Goal: Transaction & Acquisition: Purchase product/service

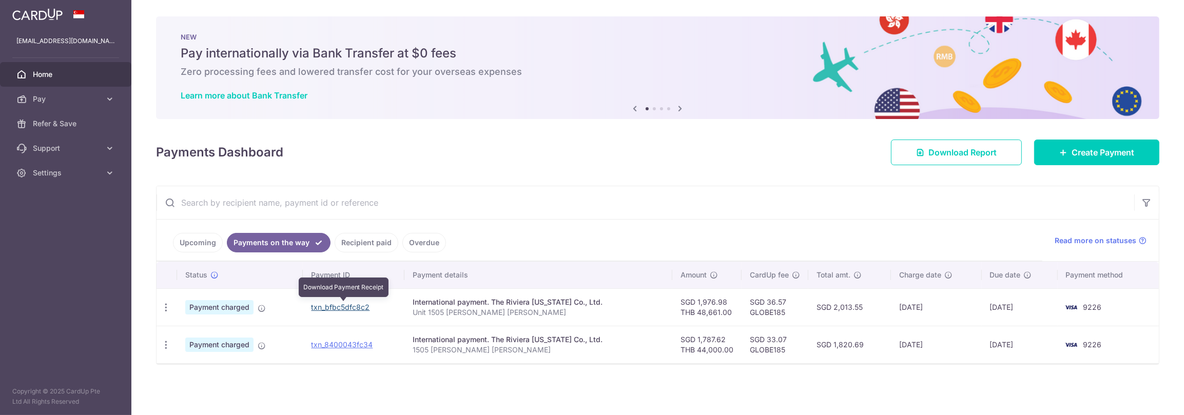
click at [337, 306] on link "txn_bfbc5dfc8c2" at bounding box center [340, 307] width 58 height 9
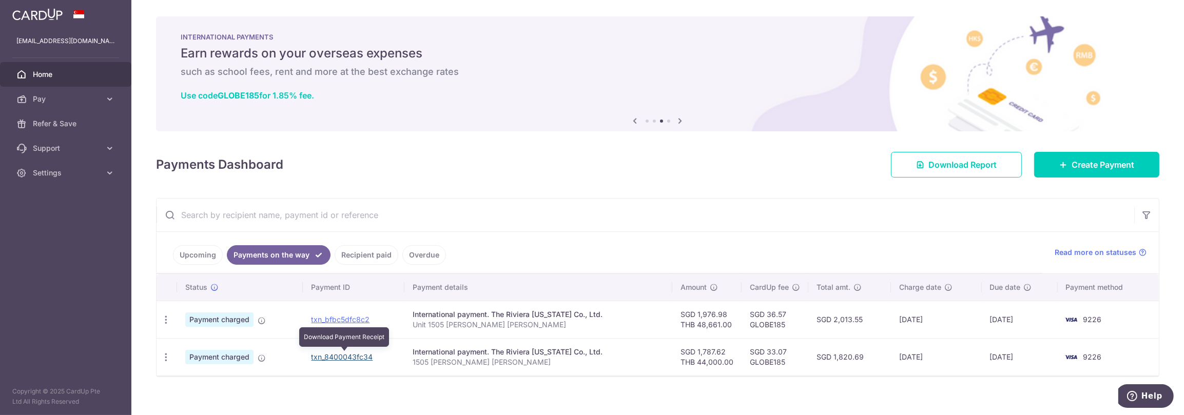
click at [330, 353] on link "txn_8400043fc34" at bounding box center [342, 356] width 62 height 9
click at [245, 165] on h4 "Payments Dashboard" at bounding box center [219, 164] width 127 height 18
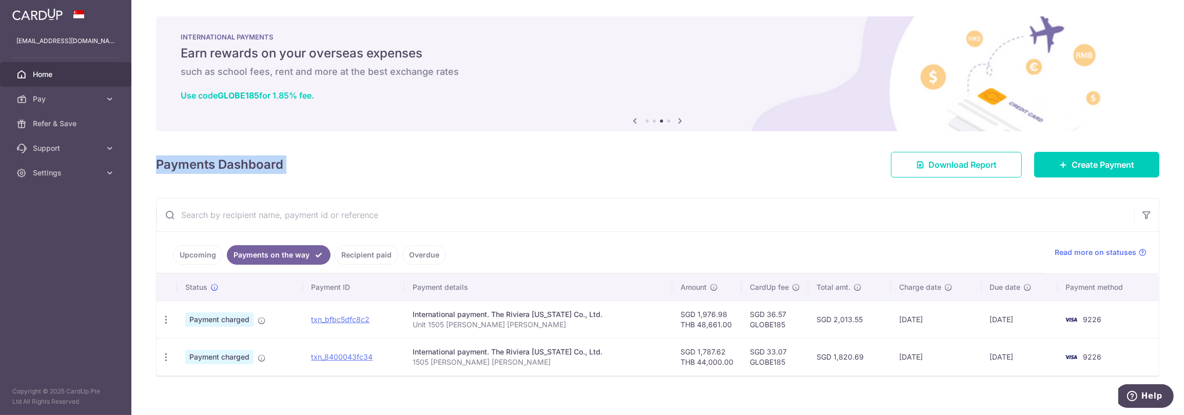
click at [245, 165] on h4 "Payments Dashboard" at bounding box center [219, 164] width 127 height 18
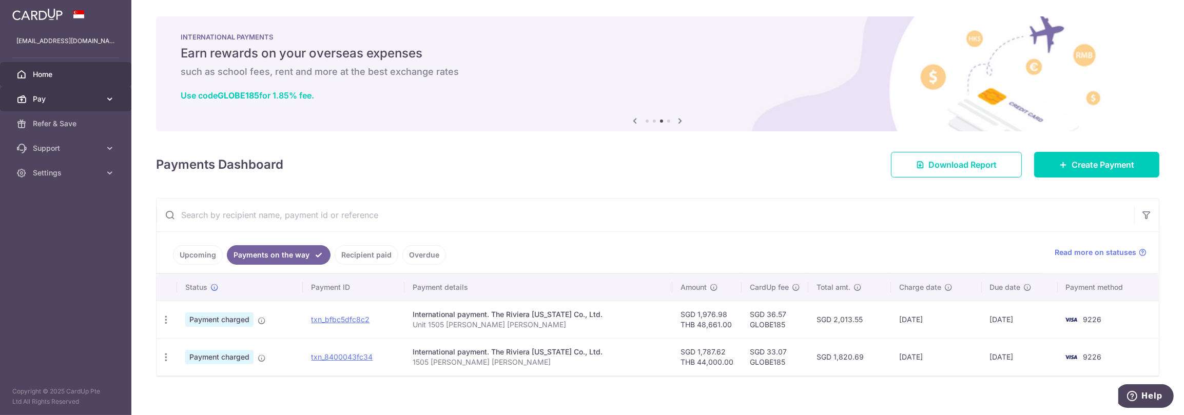
click at [93, 97] on span "Pay" at bounding box center [67, 99] width 68 height 10
click at [550, 212] on input "text" at bounding box center [644, 215] width 977 height 33
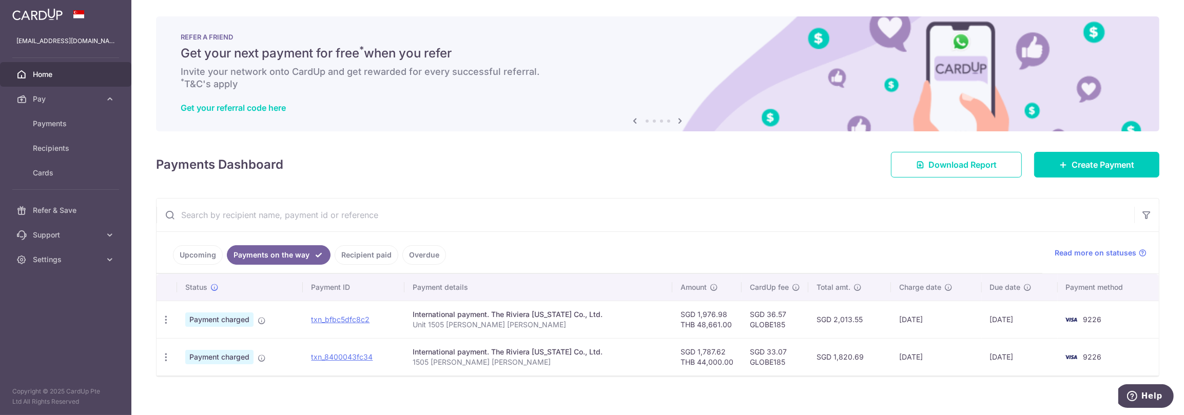
click at [367, 254] on link "Recipient paid" at bounding box center [366, 254] width 64 height 19
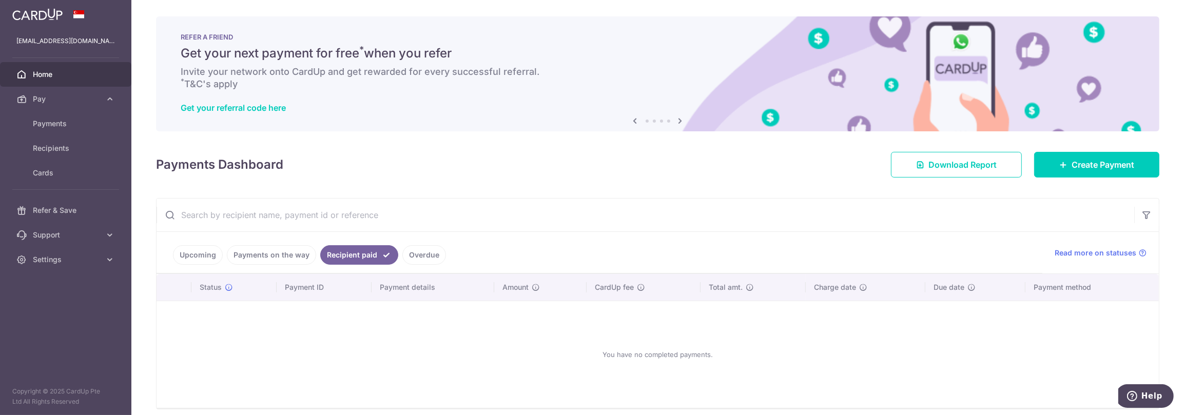
click at [425, 252] on link "Overdue" at bounding box center [424, 254] width 44 height 19
click at [289, 251] on link "Payments on the way" at bounding box center [271, 254] width 89 height 19
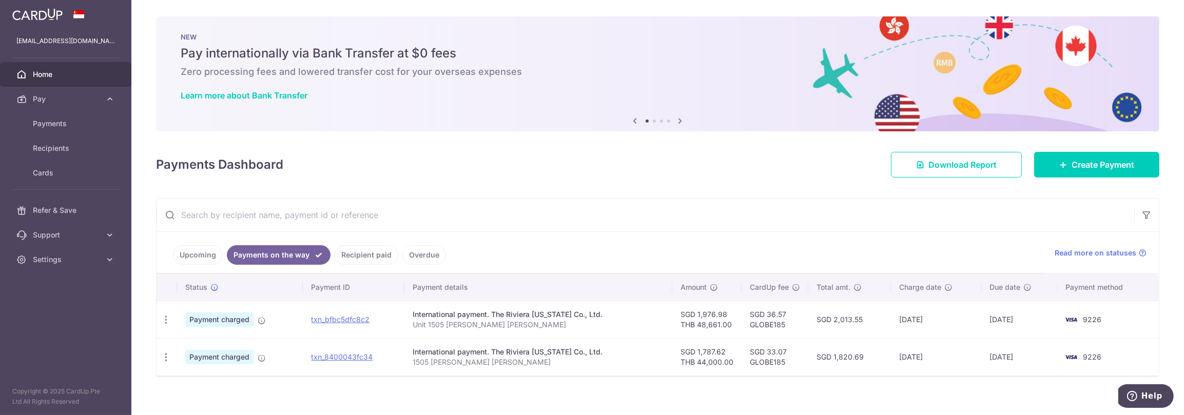
click at [204, 251] on link "Upcoming" at bounding box center [198, 254] width 50 height 19
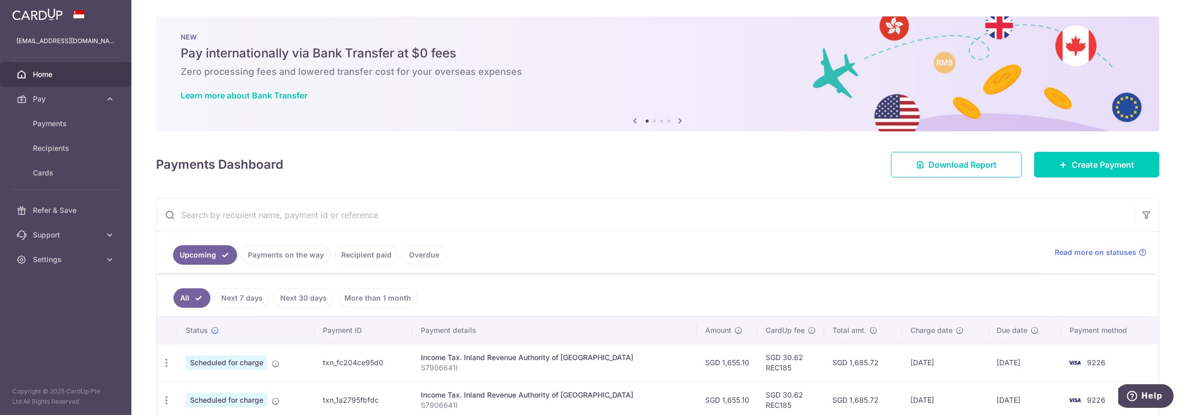
click at [214, 162] on h4 "Payments Dashboard" at bounding box center [219, 164] width 127 height 18
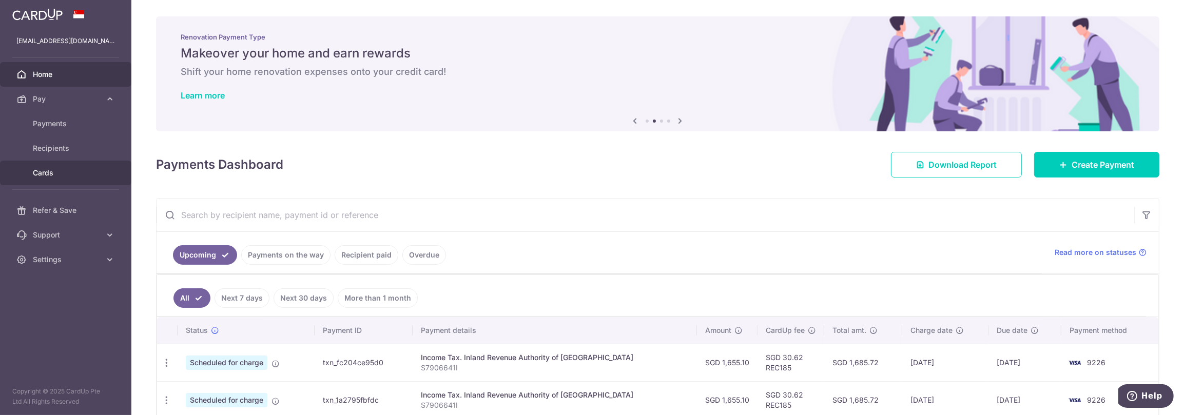
click at [46, 173] on span "Cards" at bounding box center [67, 173] width 68 height 10
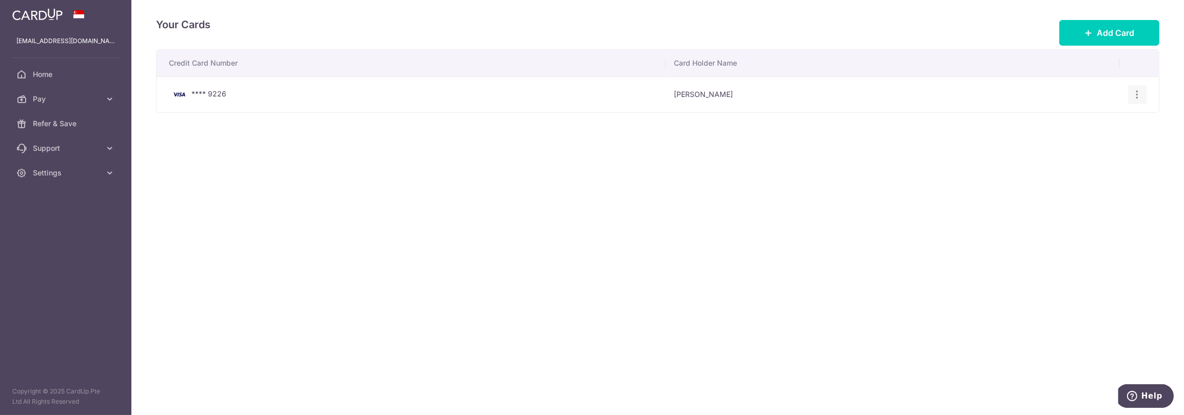
click at [1137, 92] on icon "button" at bounding box center [1137, 94] width 11 height 11
click at [788, 136] on div "Credit Card Number Card Holder Name **** 9226 Wei Cheng Quek View/Edit Delete" at bounding box center [657, 112] width 1003 height 127
click at [59, 100] on span "Pay" at bounding box center [67, 99] width 68 height 10
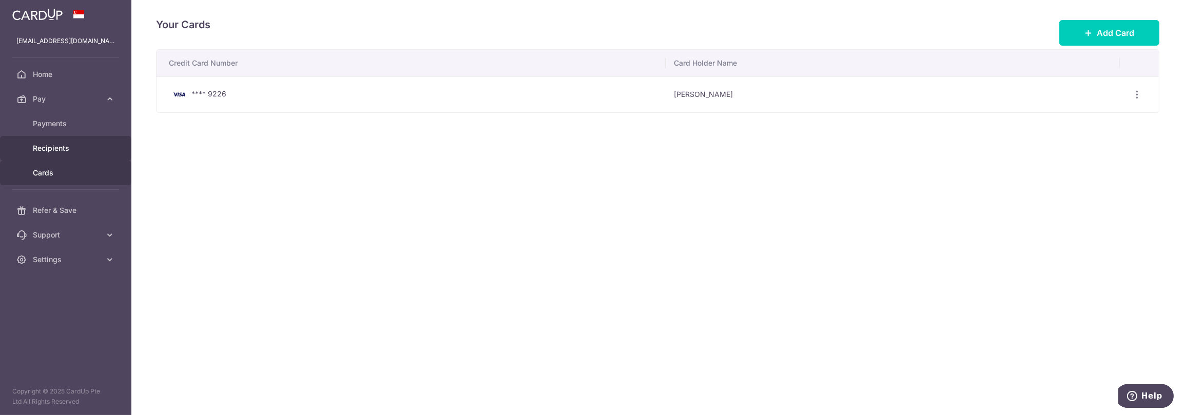
click at [52, 145] on span "Recipients" at bounding box center [67, 148] width 68 height 10
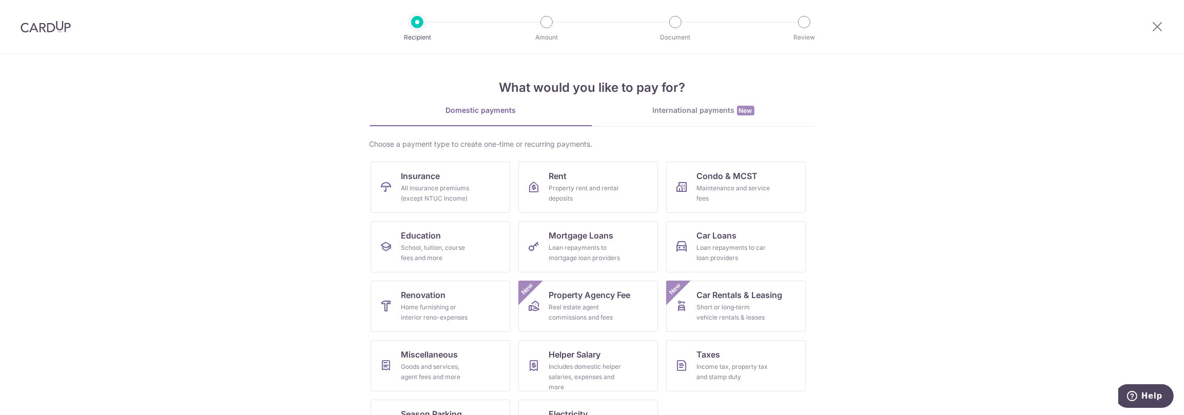
scroll to position [43, 0]
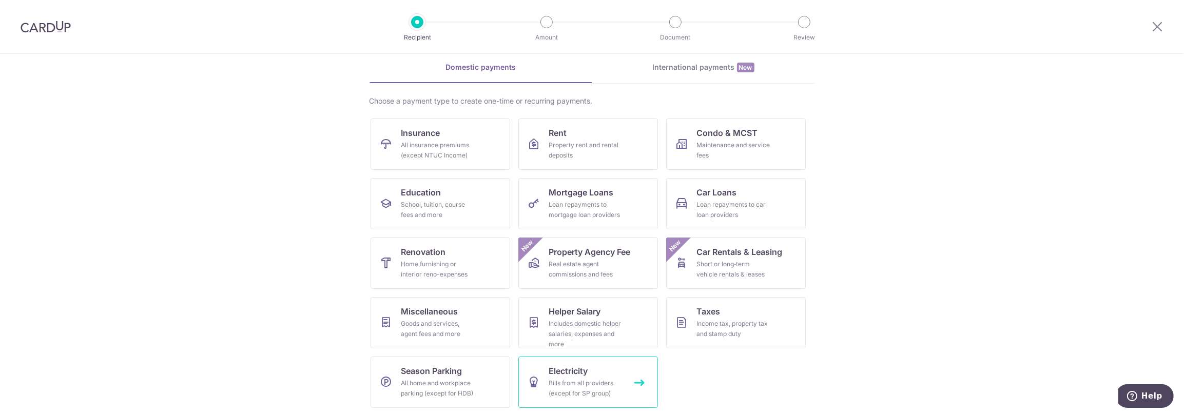
click at [555, 370] on span "Electricity" at bounding box center [568, 371] width 39 height 12
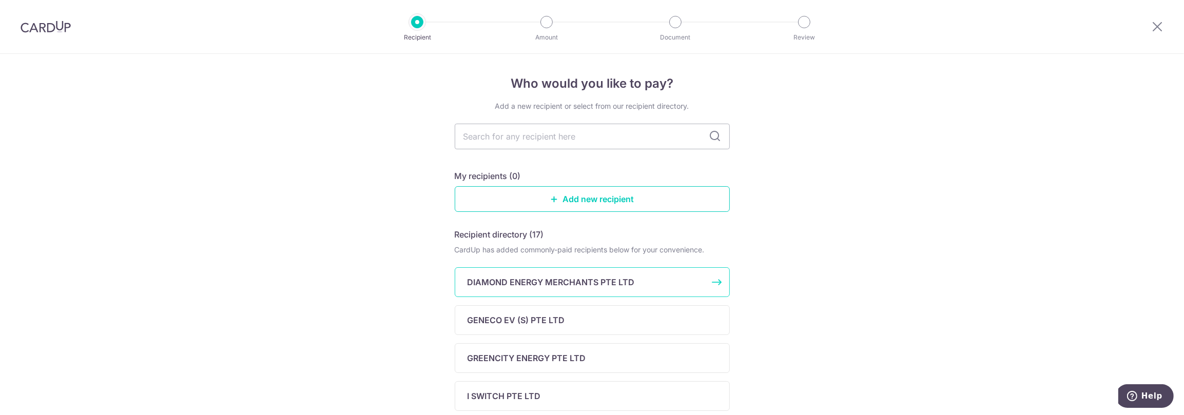
scroll to position [205, 0]
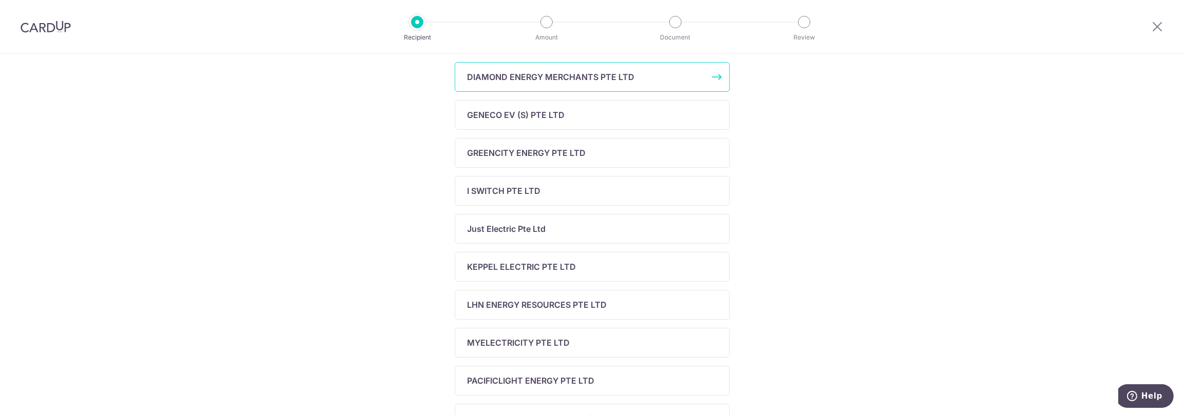
click at [513, 269] on p "KEPPEL ELECTRIC PTE LTD" at bounding box center [521, 267] width 109 height 12
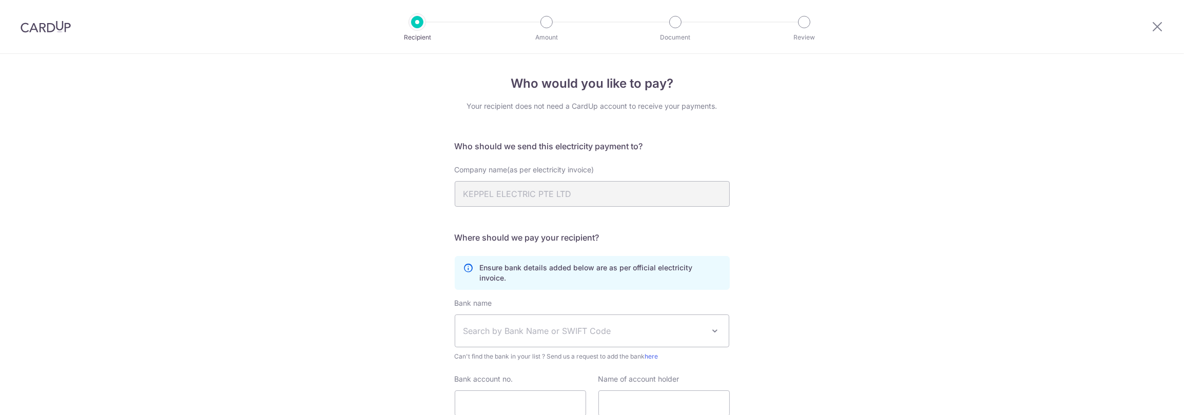
click at [513, 269] on p "Ensure bank details added below are as per official electricity invoice." at bounding box center [600, 273] width 241 height 21
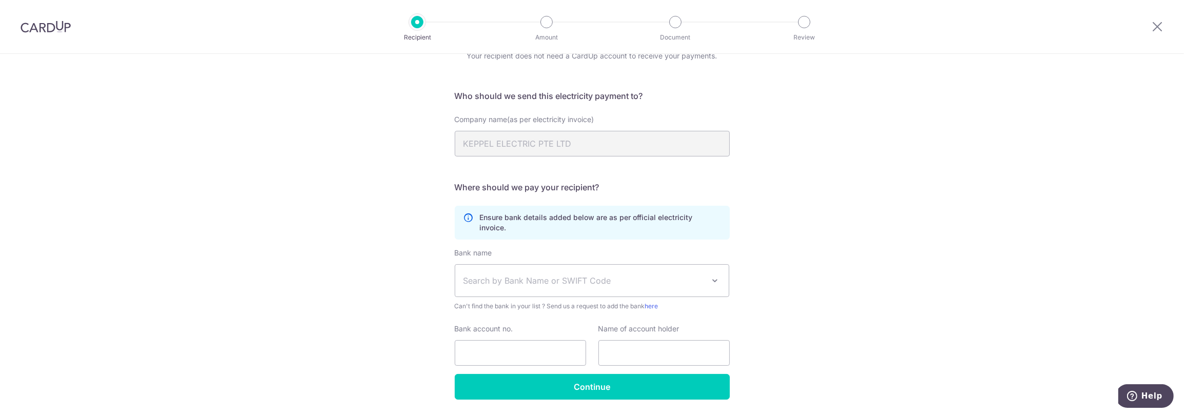
scroll to position [72, 0]
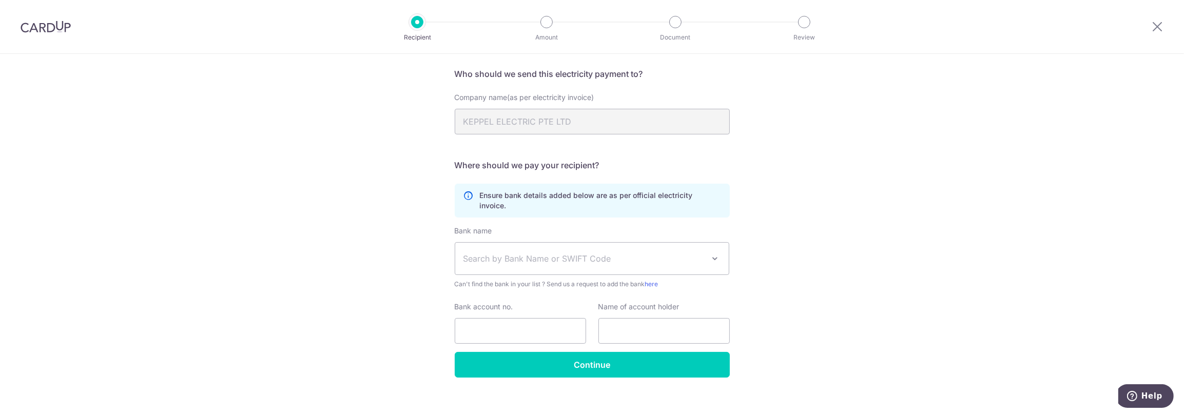
click at [514, 252] on span "Search by Bank Name or SWIFT Code" at bounding box center [583, 258] width 241 height 12
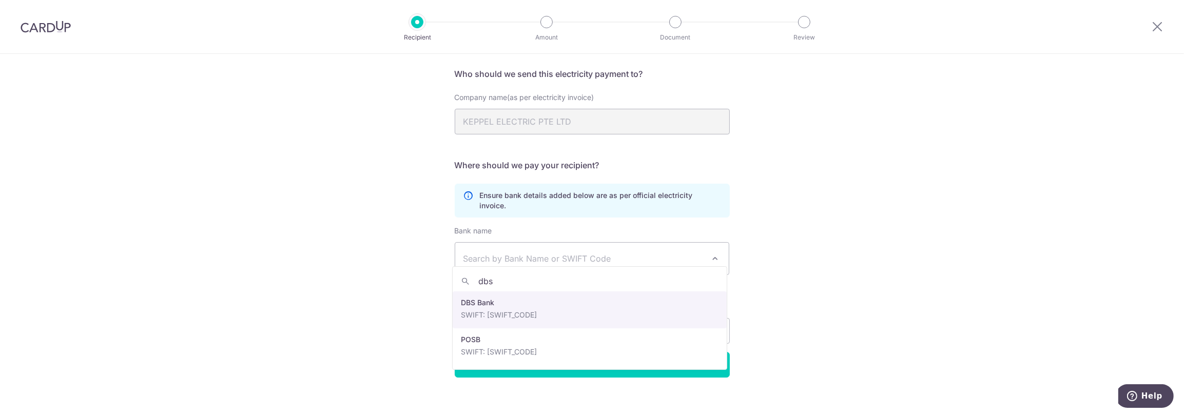
type input "dbs"
select select "6"
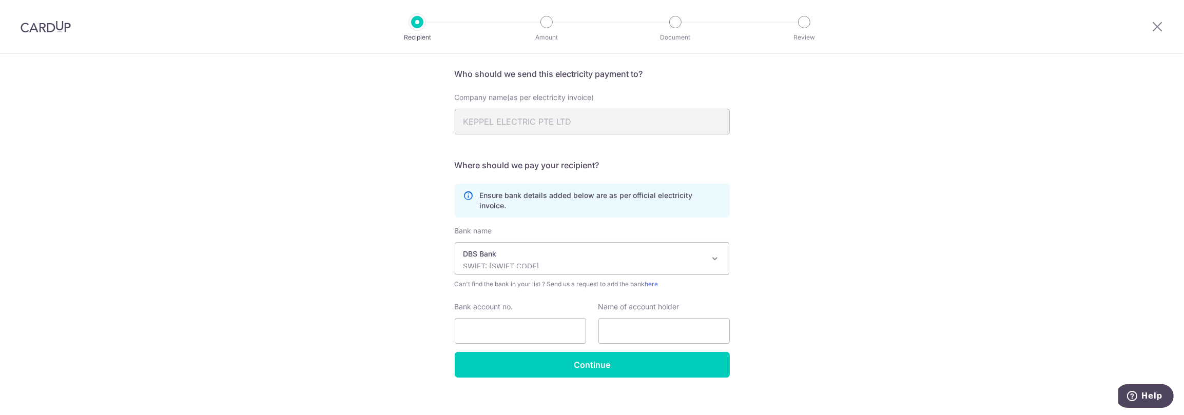
click at [427, 260] on div "Who would you like to pay? Your recipient does not need a CardUp account to rec…" at bounding box center [592, 204] width 1184 height 444
click at [513, 190] on p "Ensure bank details added below are as per official electricity invoice." at bounding box center [600, 200] width 241 height 21
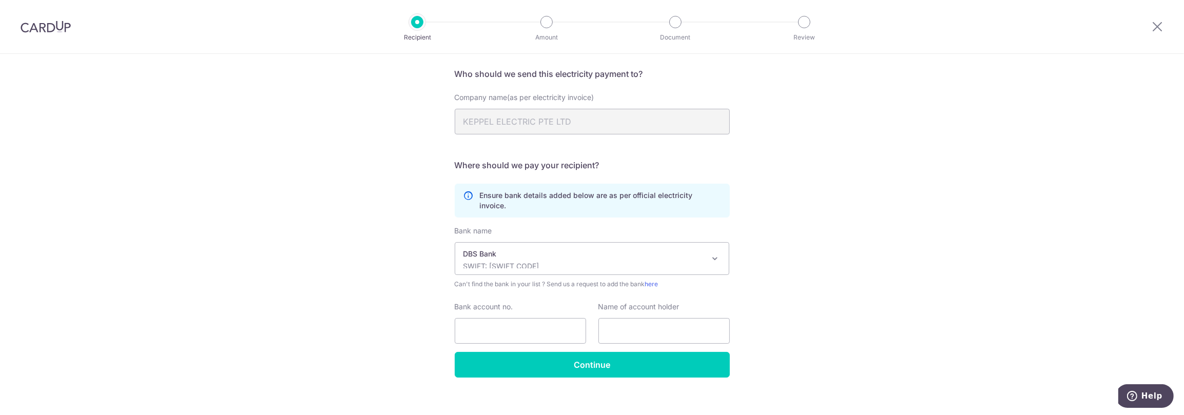
click at [486, 249] on p "DBS Bank" at bounding box center [583, 254] width 241 height 10
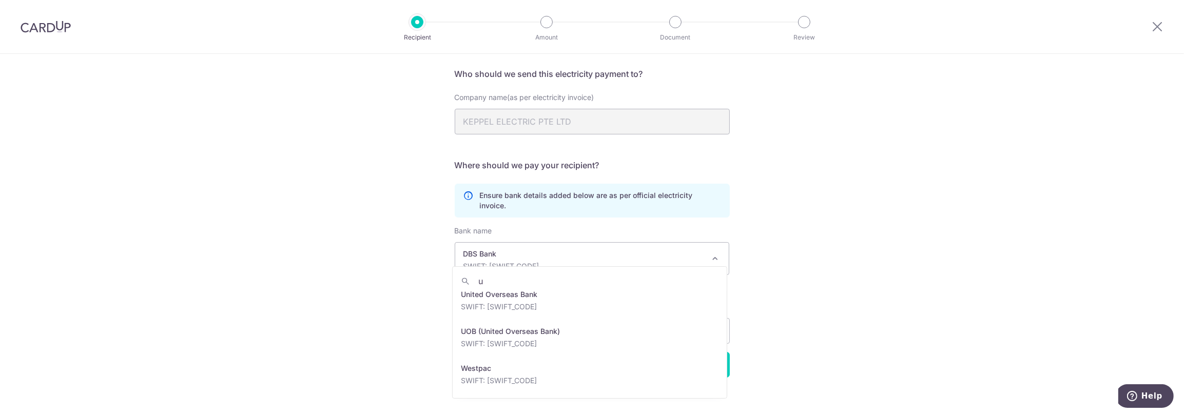
scroll to position [0, 0]
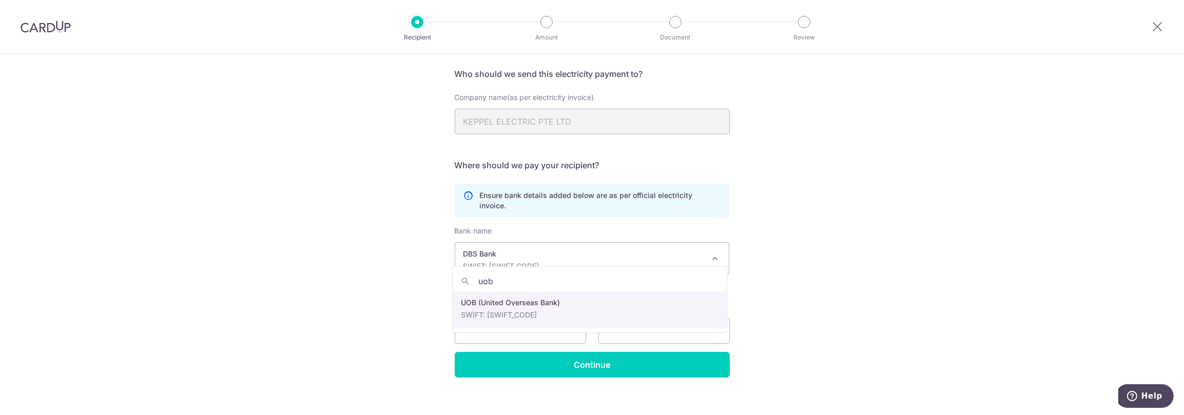
type input "uob"
select select "18"
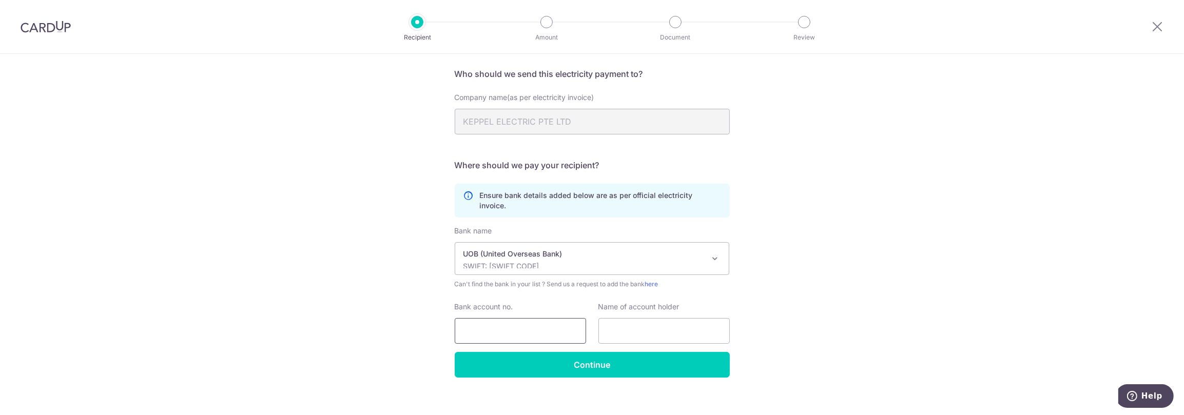
click at [497, 318] on input "Bank account no." at bounding box center [520, 331] width 131 height 26
paste input "86055009693424169"
type input "86055009693424169"
click at [607, 319] on input "text" at bounding box center [663, 331] width 131 height 26
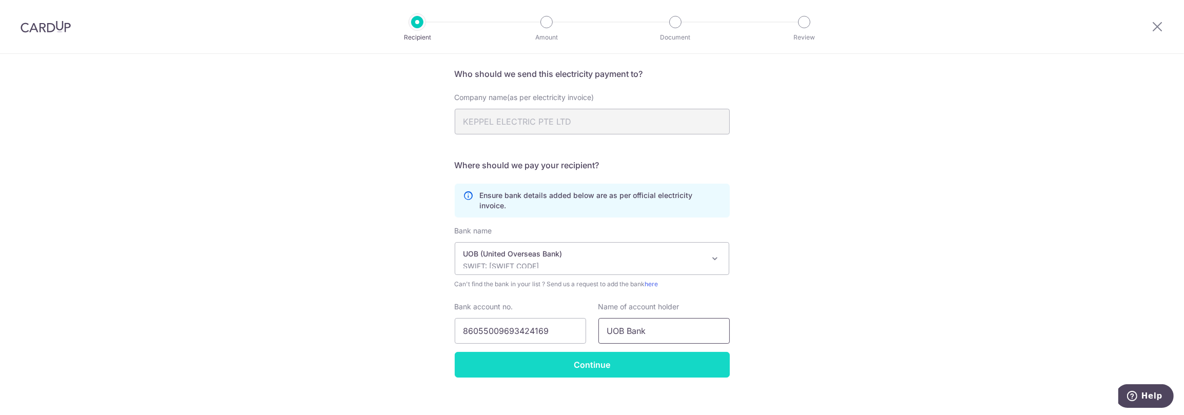
type input "UOB Bank"
click at [587, 352] on input "Continue" at bounding box center [592, 365] width 275 height 26
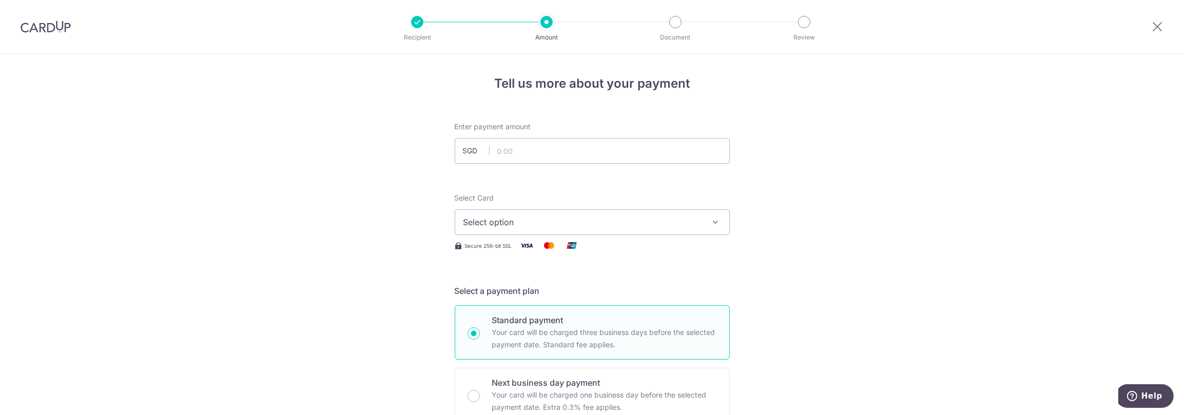
drag, startPoint x: 50, startPoint y: 26, endPoint x: 628, endPoint y: 42, distance: 577.9
click at [50, 26] on img at bounding box center [46, 27] width 50 height 12
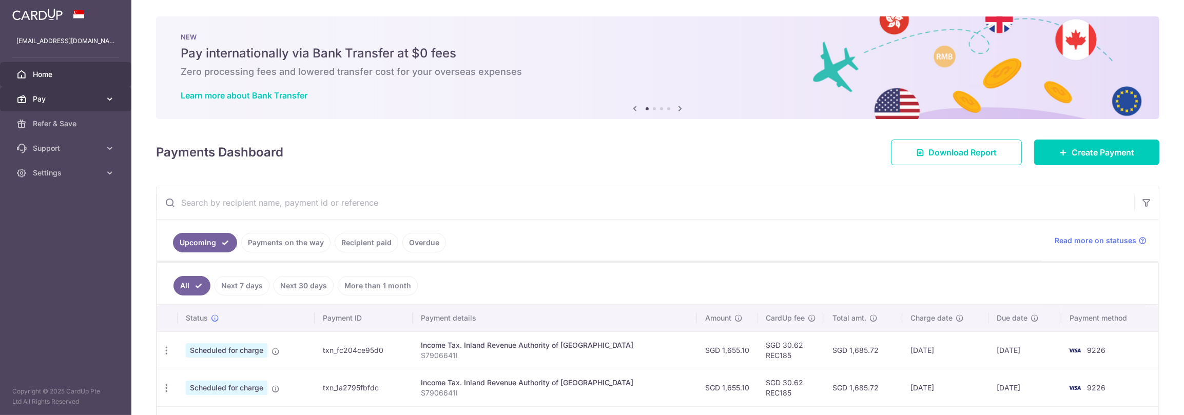
click at [99, 94] on span "Pay" at bounding box center [67, 99] width 68 height 10
click at [88, 145] on span "Support" at bounding box center [67, 148] width 68 height 10
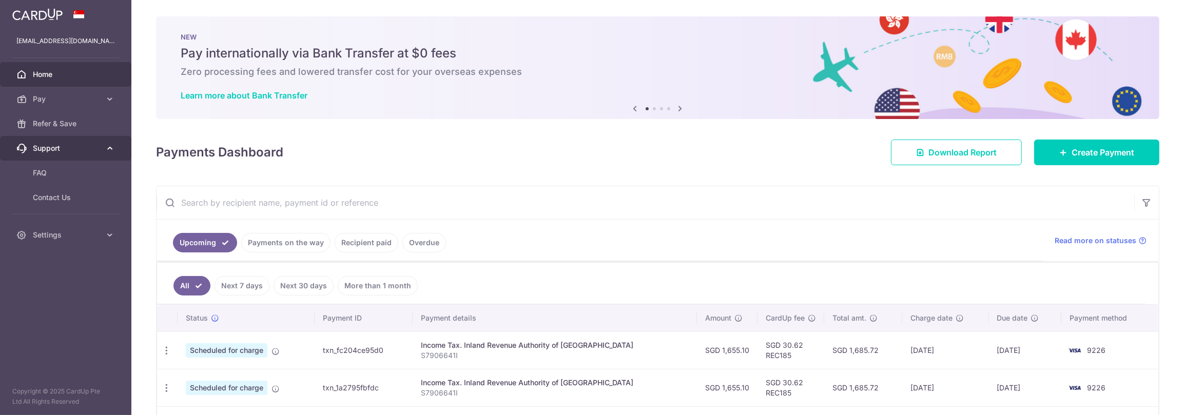
click at [88, 145] on span "Support" at bounding box center [67, 148] width 68 height 10
click at [82, 178] on span "Settings" at bounding box center [67, 173] width 68 height 10
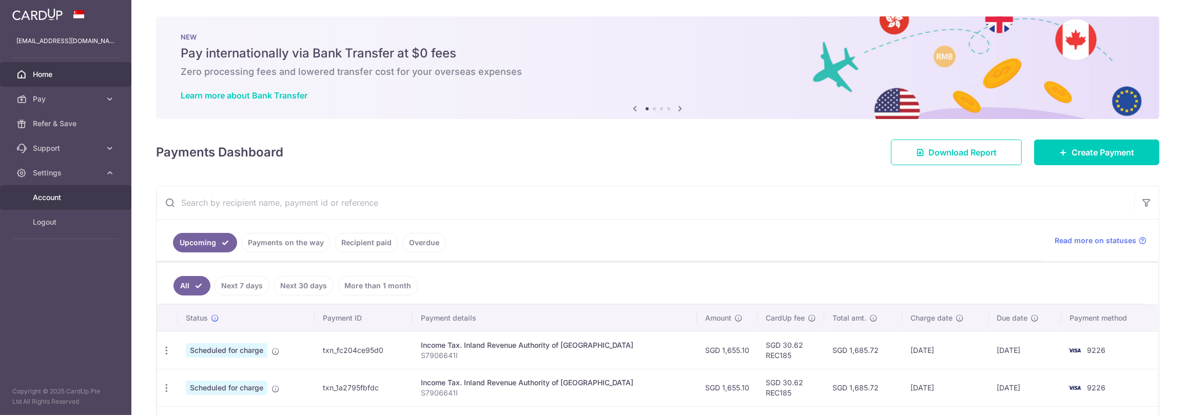
click at [56, 194] on span "Account" at bounding box center [67, 197] width 68 height 10
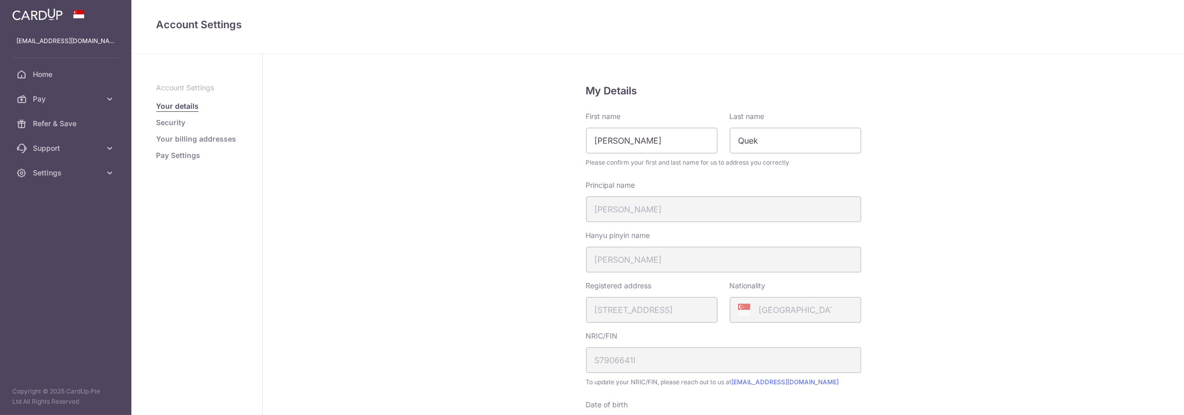
click at [464, 198] on div "My Details First name Wei Cheng Last name Quek Please confirm your first and la…" at bounding box center [723, 377] width 921 height 646
click at [185, 137] on link "Your billing addresses" at bounding box center [196, 139] width 80 height 10
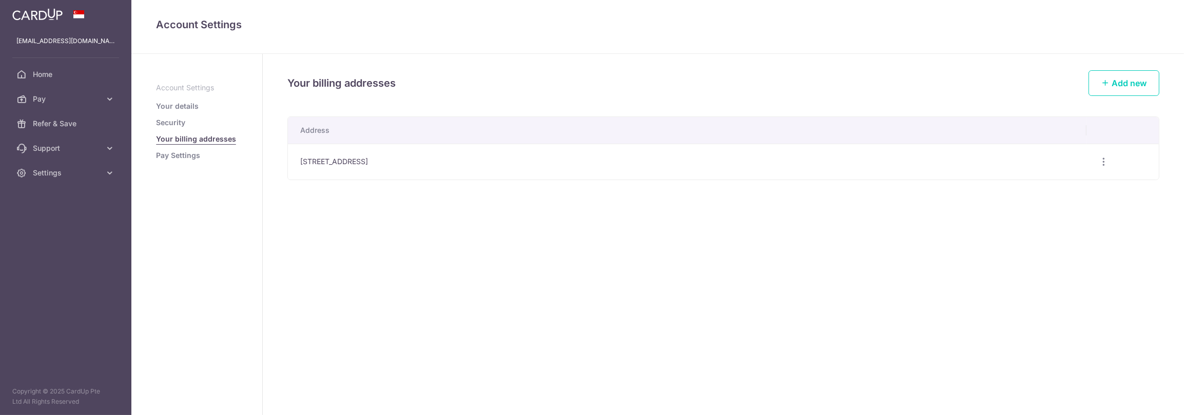
click at [179, 153] on link "Pay Settings" at bounding box center [178, 155] width 44 height 10
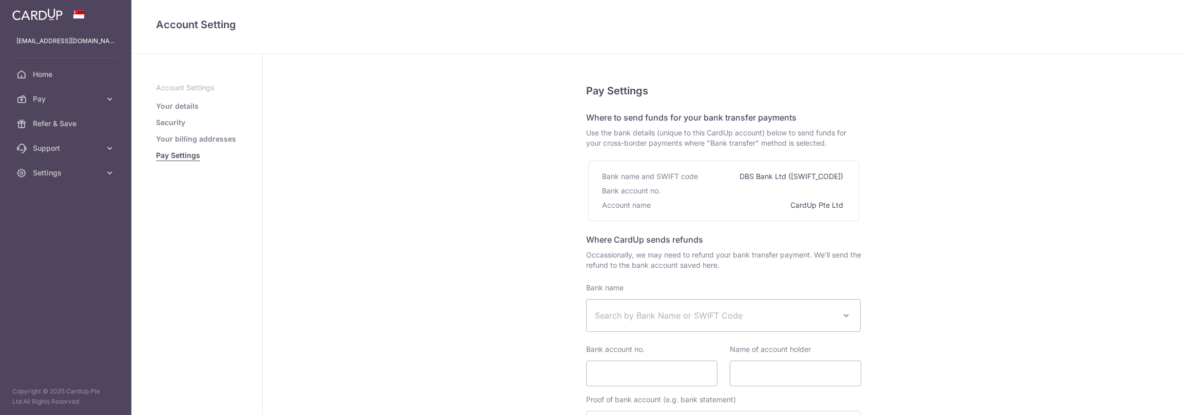
select select
click at [555, 198] on div "Pay Settings Where to send funds for your bank transfer payments Use the bank d…" at bounding box center [723, 308] width 921 height 508
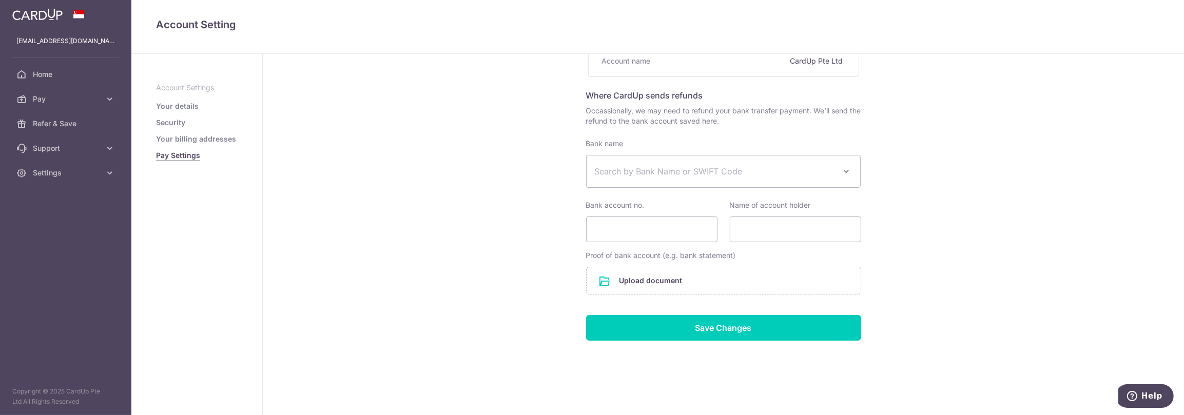
scroll to position [146, 0]
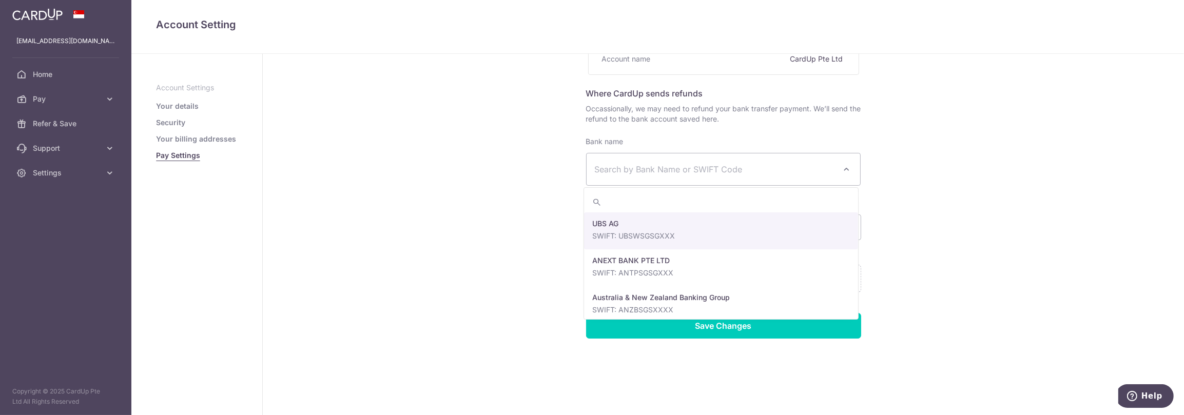
click at [622, 162] on span "Search by Bank Name or SWIFT Code" at bounding box center [723, 169] width 274 height 32
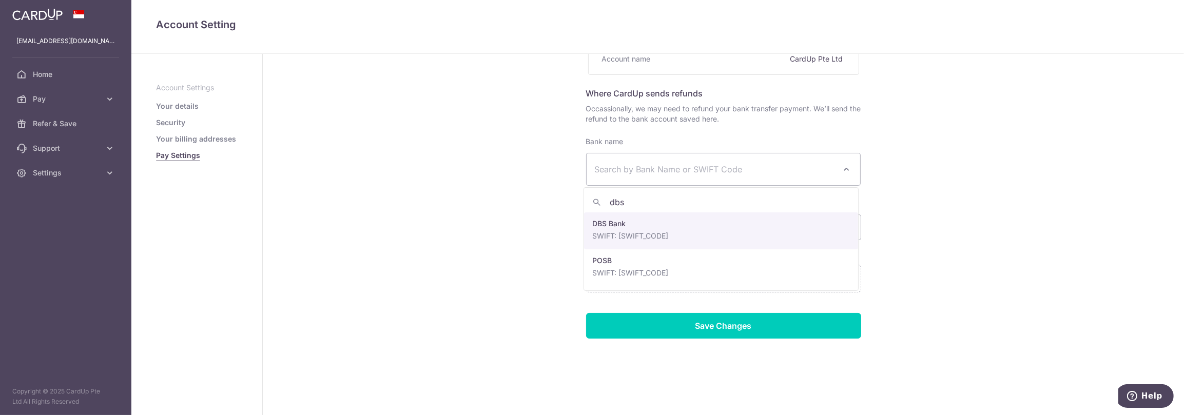
type input "dbs"
select select "6"
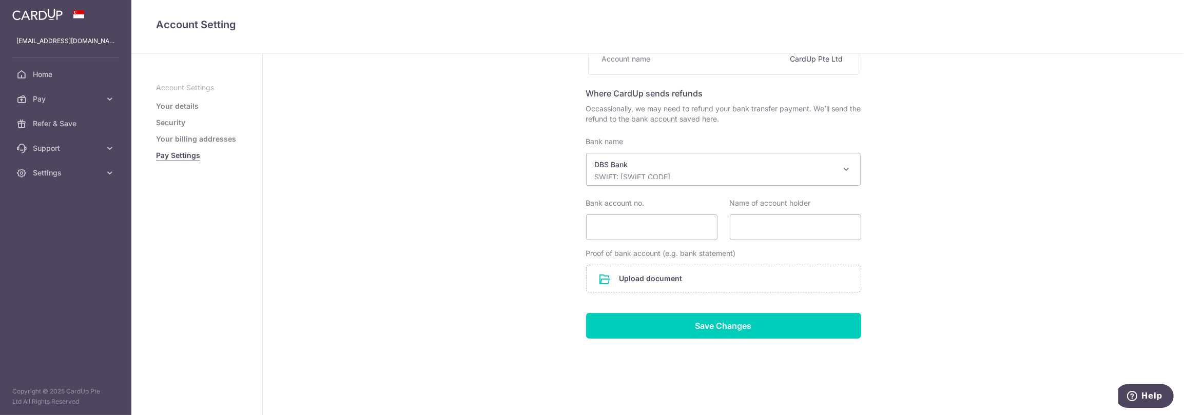
click at [525, 216] on div "Pay Settings Where to send funds for your bank transfer payments Use the bank d…" at bounding box center [723, 162] width 921 height 508
click at [434, 182] on div "Pay Settings Where to send funds for your bank transfer payments Use the bank d…" at bounding box center [723, 162] width 921 height 508
click at [46, 74] on span "Home" at bounding box center [67, 74] width 68 height 10
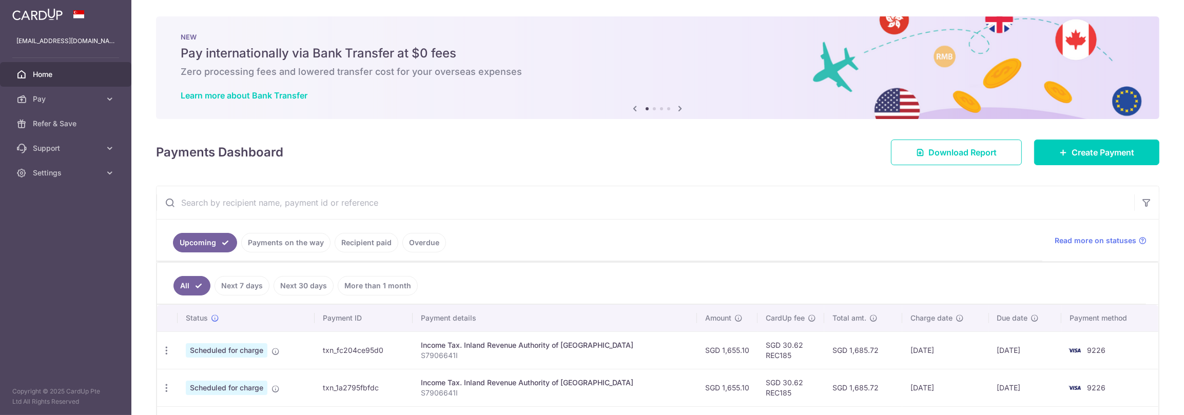
click at [267, 151] on h4 "Payments Dashboard" at bounding box center [219, 152] width 127 height 18
click at [371, 161] on div "Payments Dashboard Download Report Create Payment" at bounding box center [657, 150] width 1003 height 30
click at [58, 168] on span "Settings" at bounding box center [67, 173] width 68 height 10
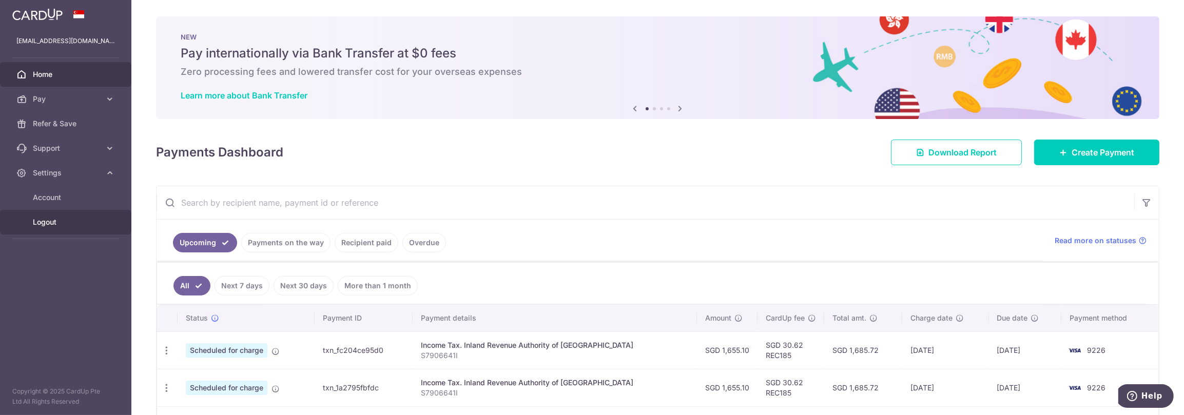
click at [43, 216] on link "Logout" at bounding box center [65, 222] width 131 height 25
